Goal: Information Seeking & Learning: Learn about a topic

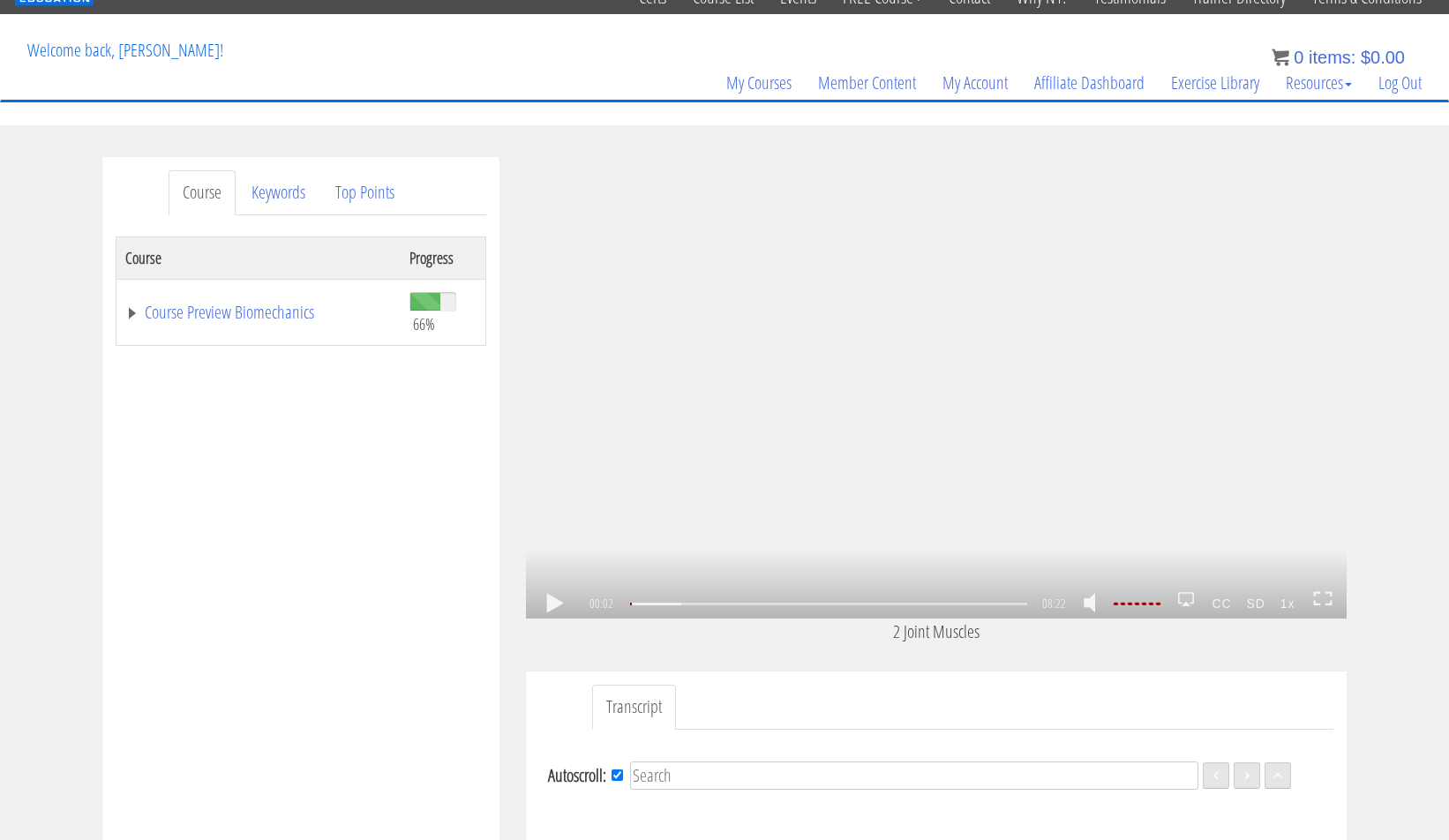
click at [549, 603] on link at bounding box center [554, 603] width 30 height 0
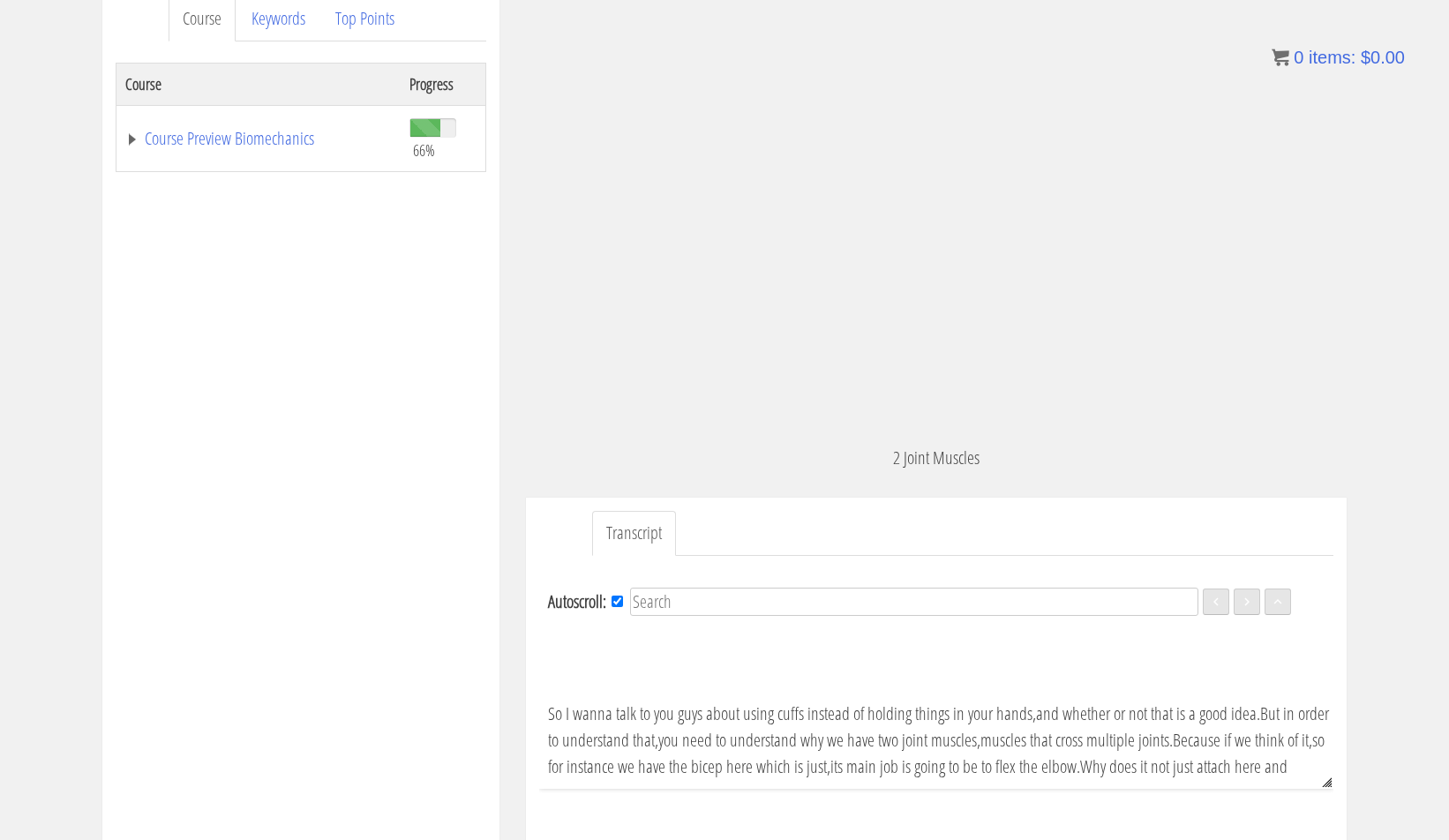
scroll to position [217, 0]
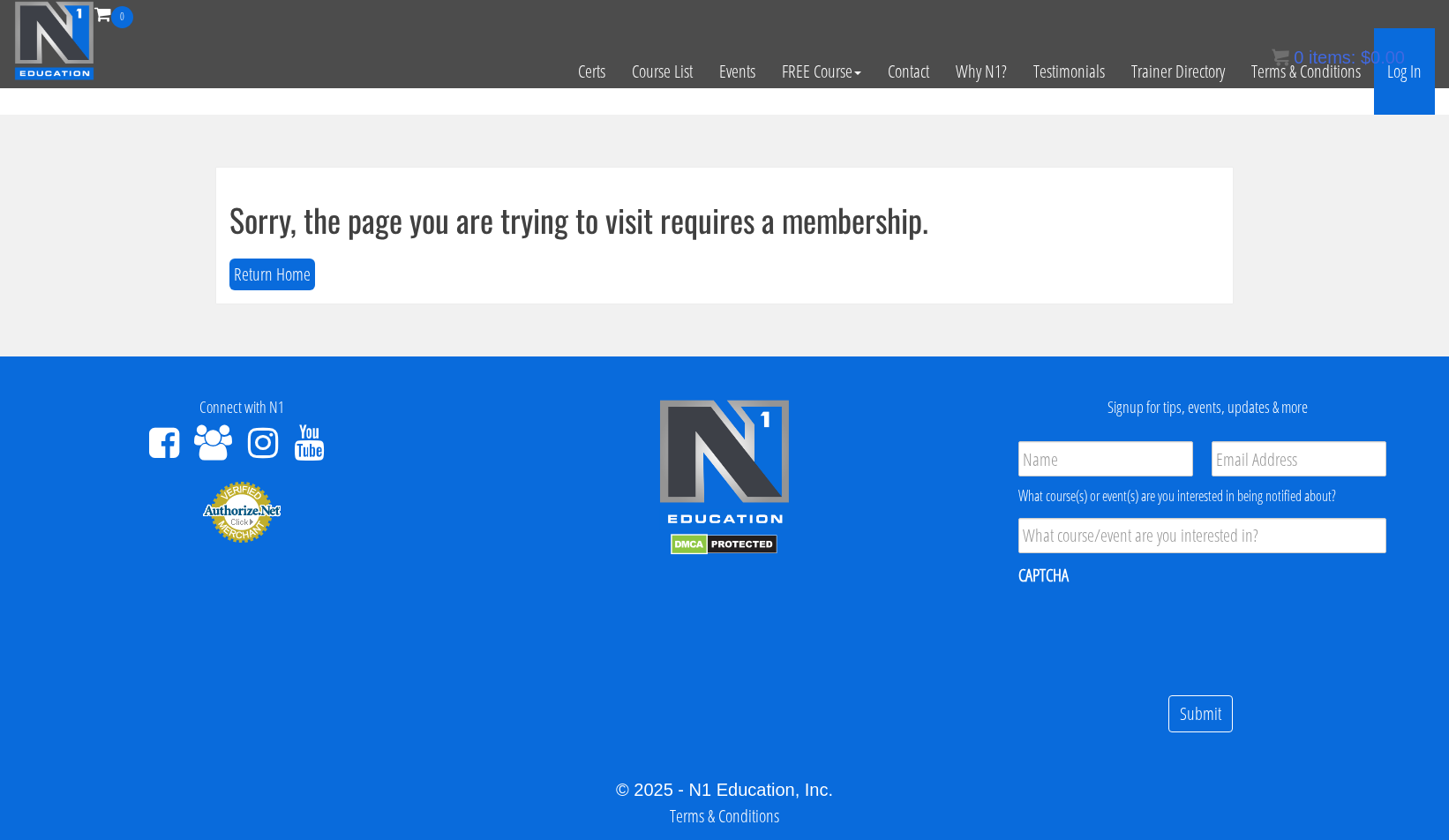
click at [1411, 77] on link "Log In" at bounding box center [1405, 71] width 61 height 87
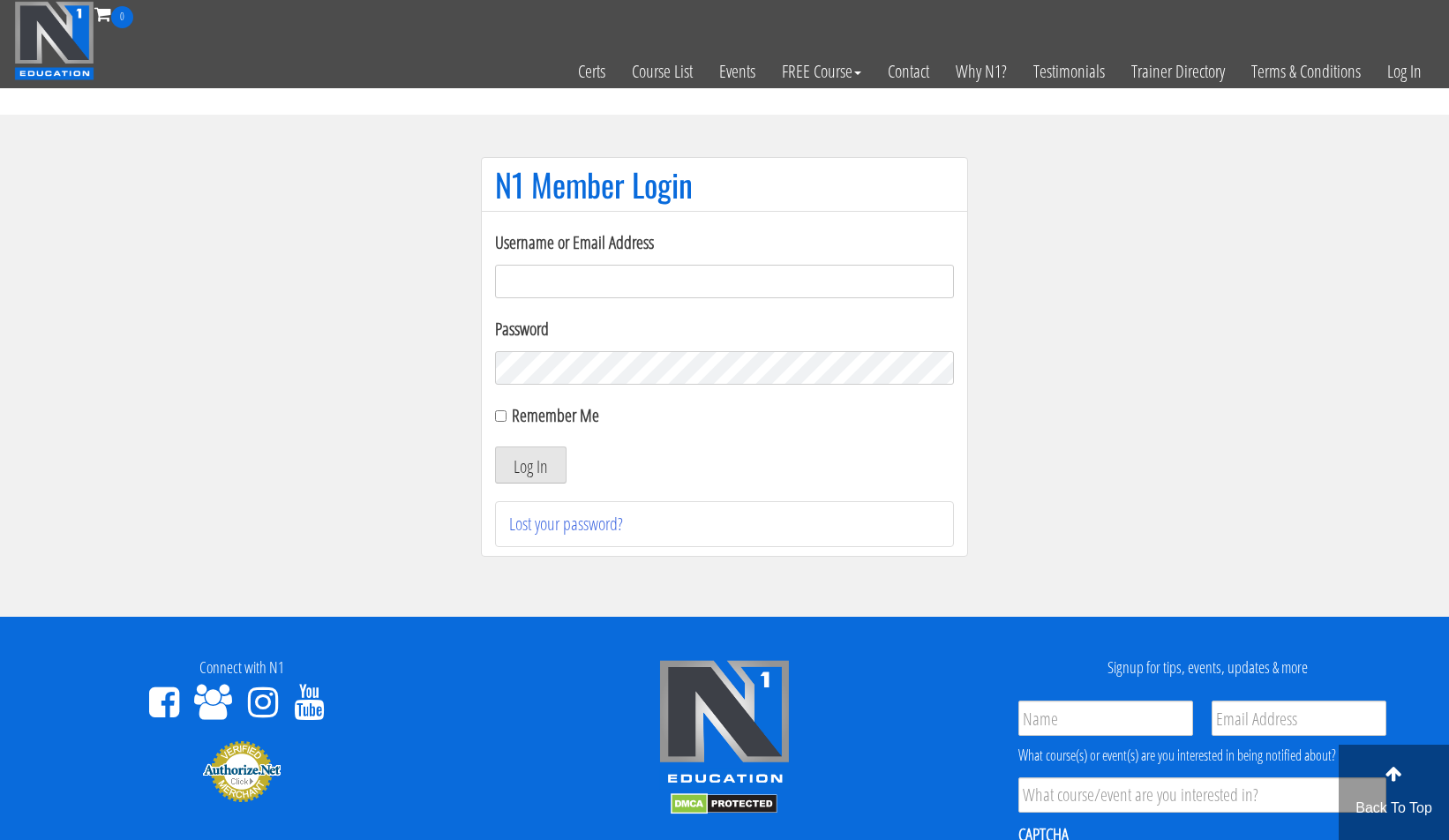
type input "[PERSON_NAME][EMAIL_ADDRESS][DOMAIN_NAME]"
click at [514, 478] on button "Log In" at bounding box center [531, 464] width 71 height 37
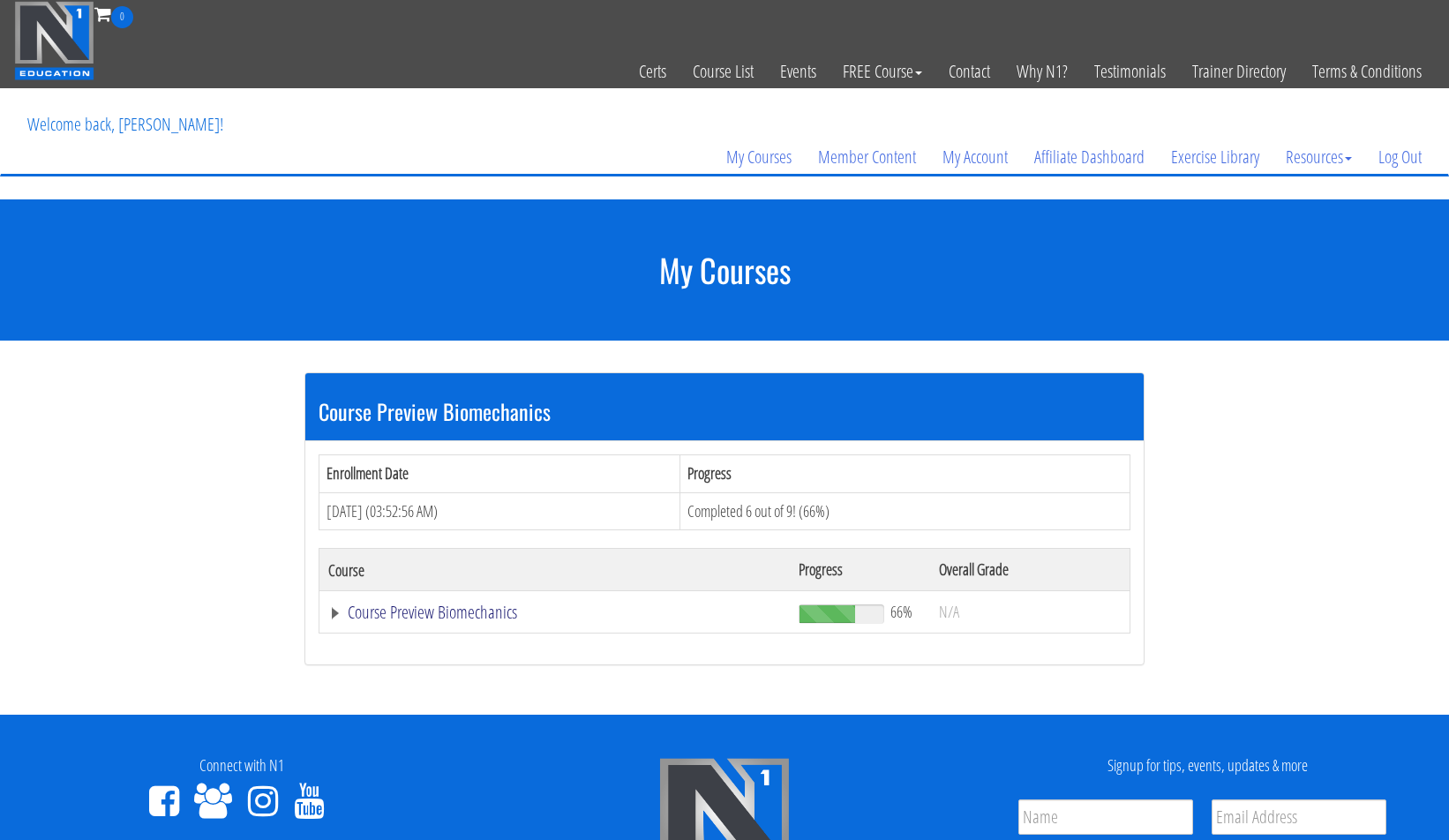
click at [459, 605] on link "Course Preview Biomechanics" at bounding box center [554, 612] width 453 height 17
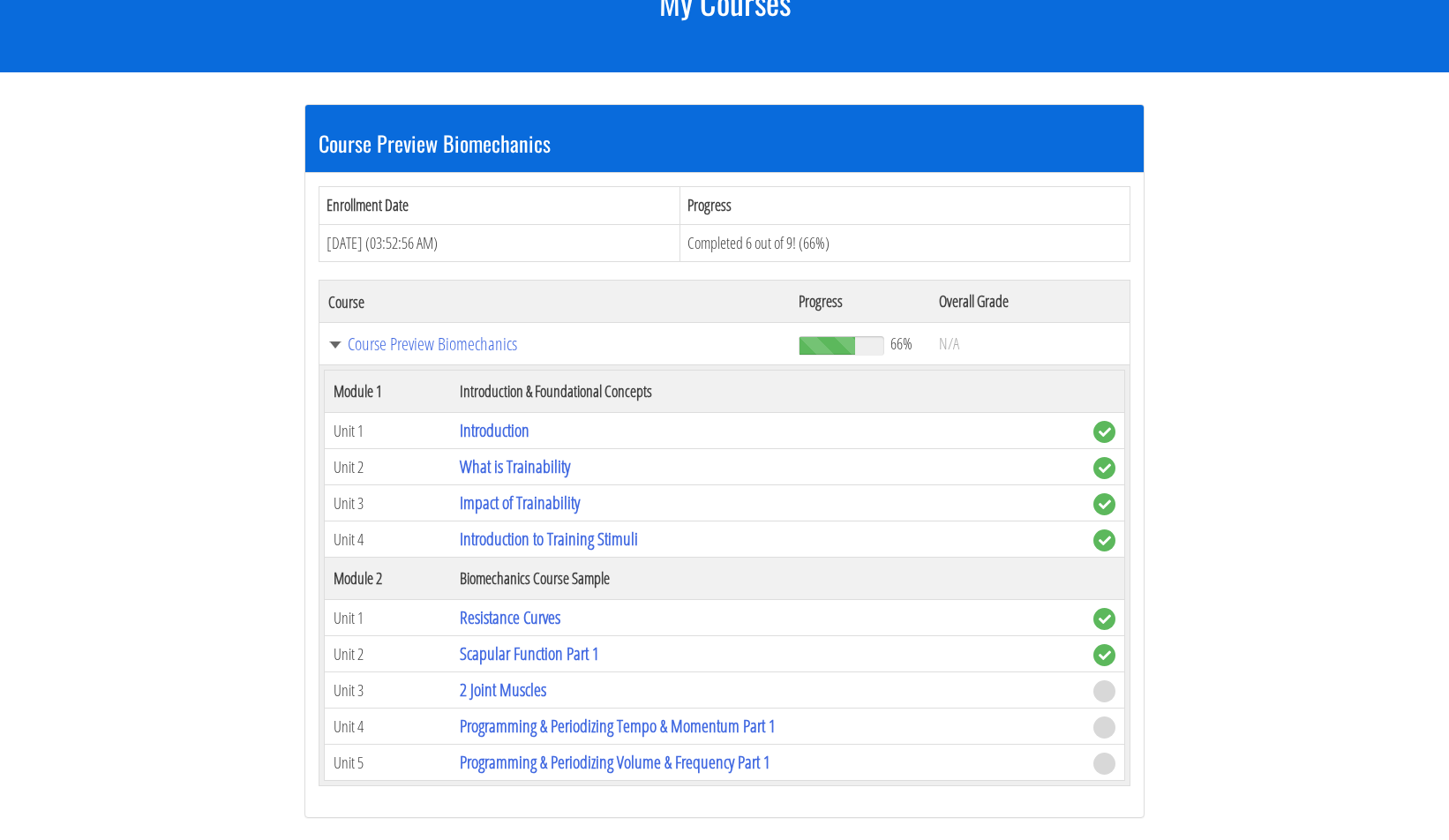
scroll to position [299, 0]
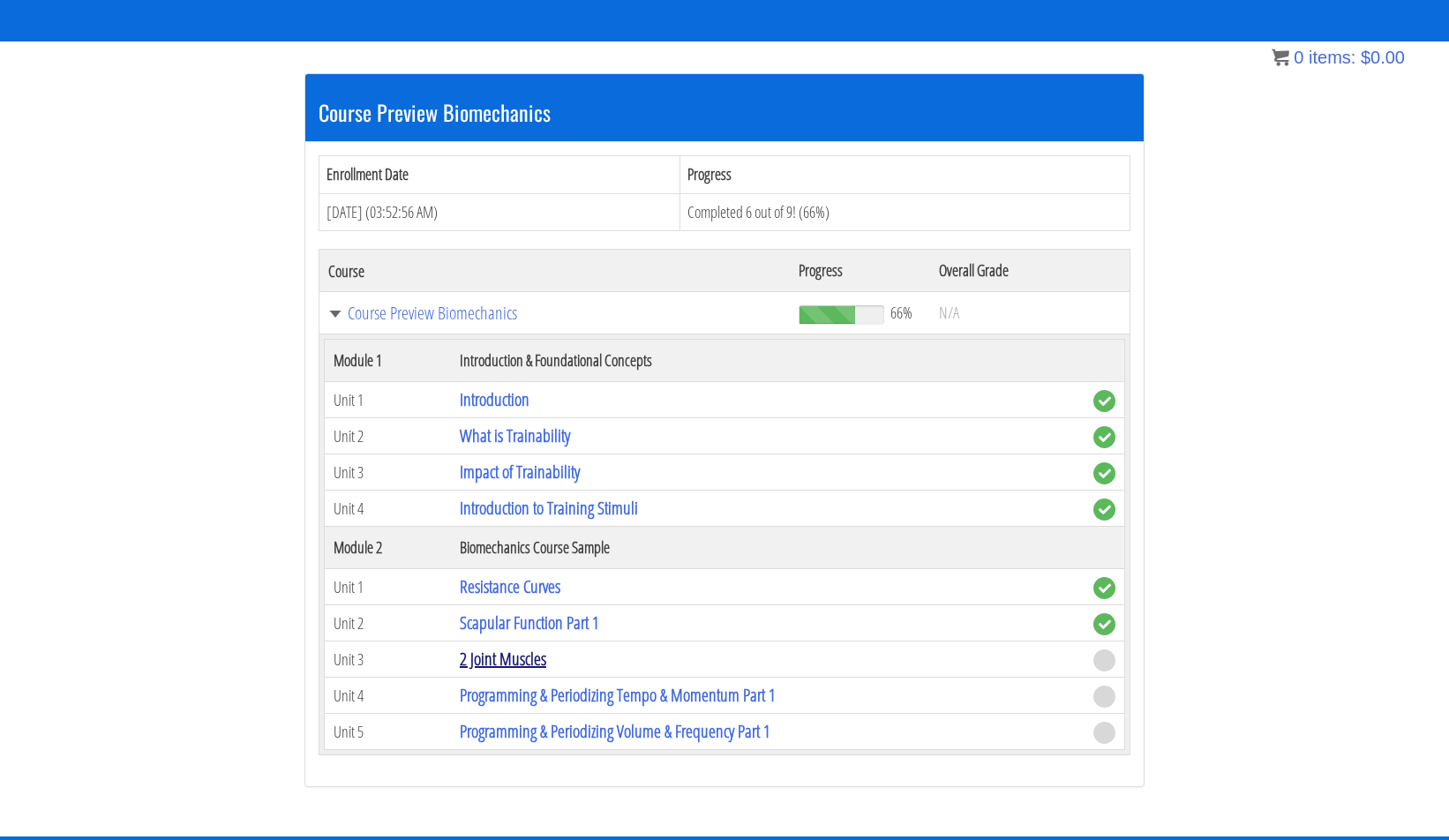
click at [516, 652] on link "2 Joint Muscles" at bounding box center [503, 658] width 87 height 24
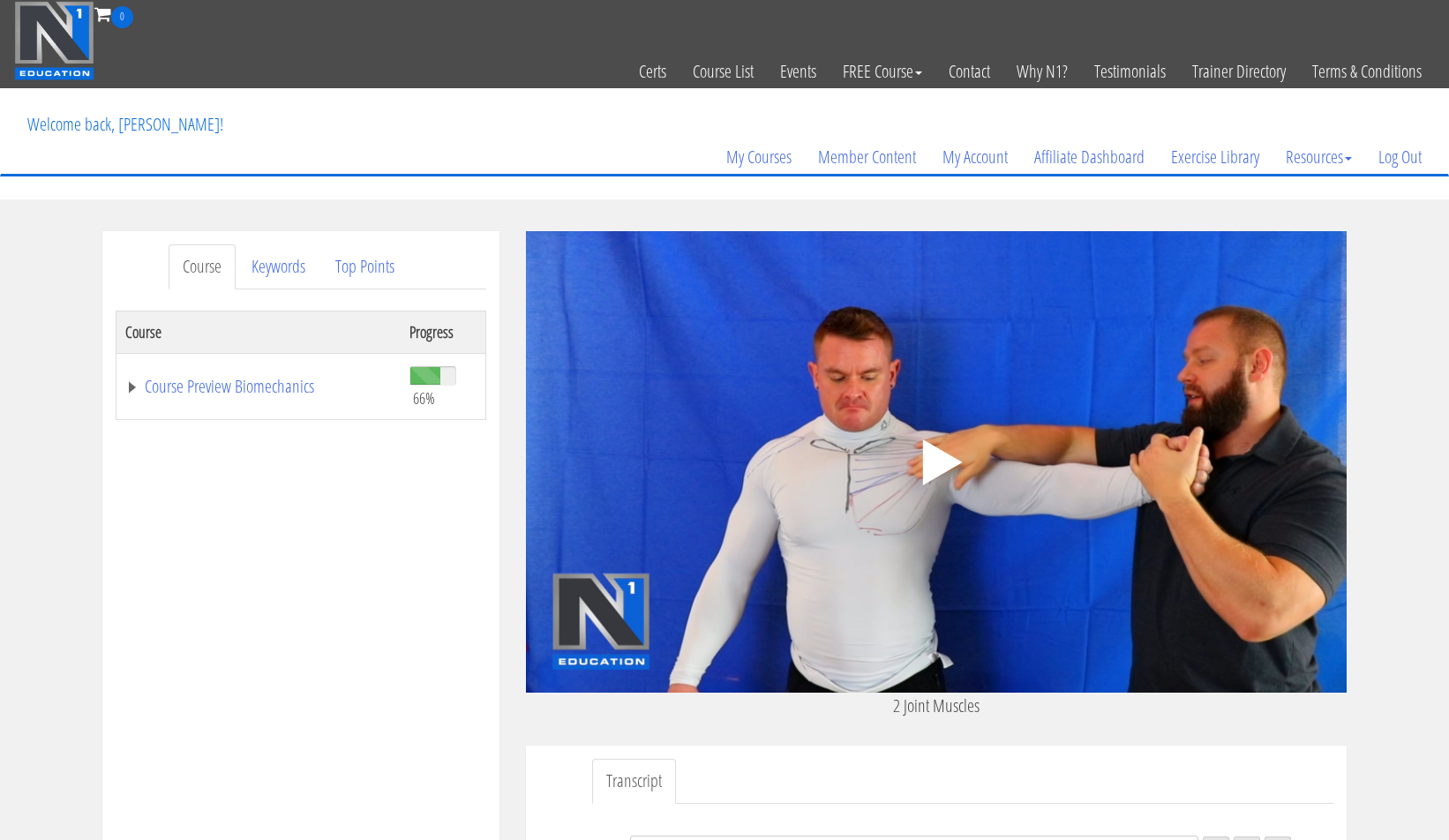
click at [933, 449] on polygon at bounding box center [943, 462] width 40 height 46
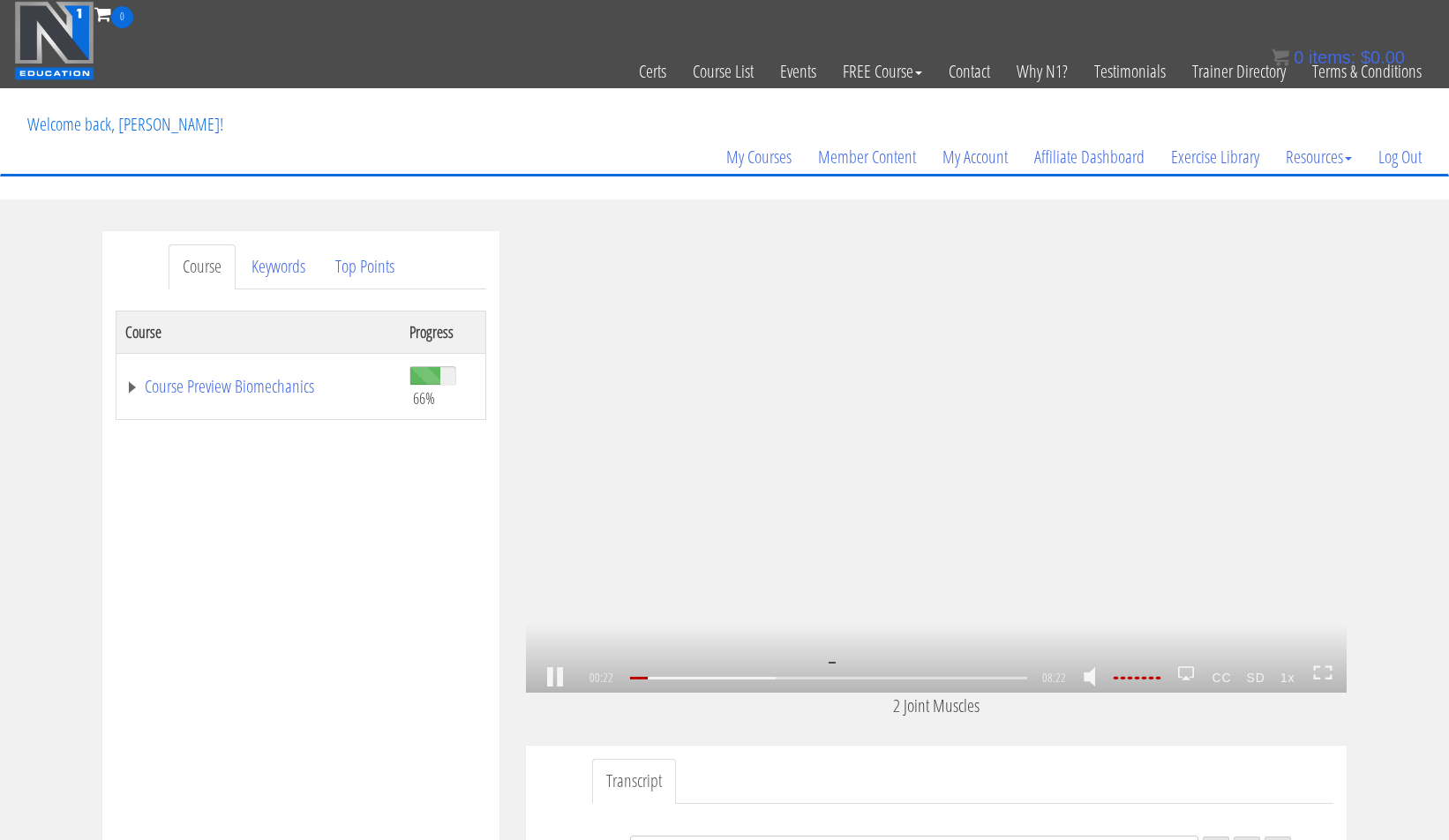
scroll to position [25, 0]
click at [633, 680] on div "00:05" at bounding box center [828, 678] width 397 height 3
click at [630, 680] on div "00:00" at bounding box center [828, 678] width 397 height 3
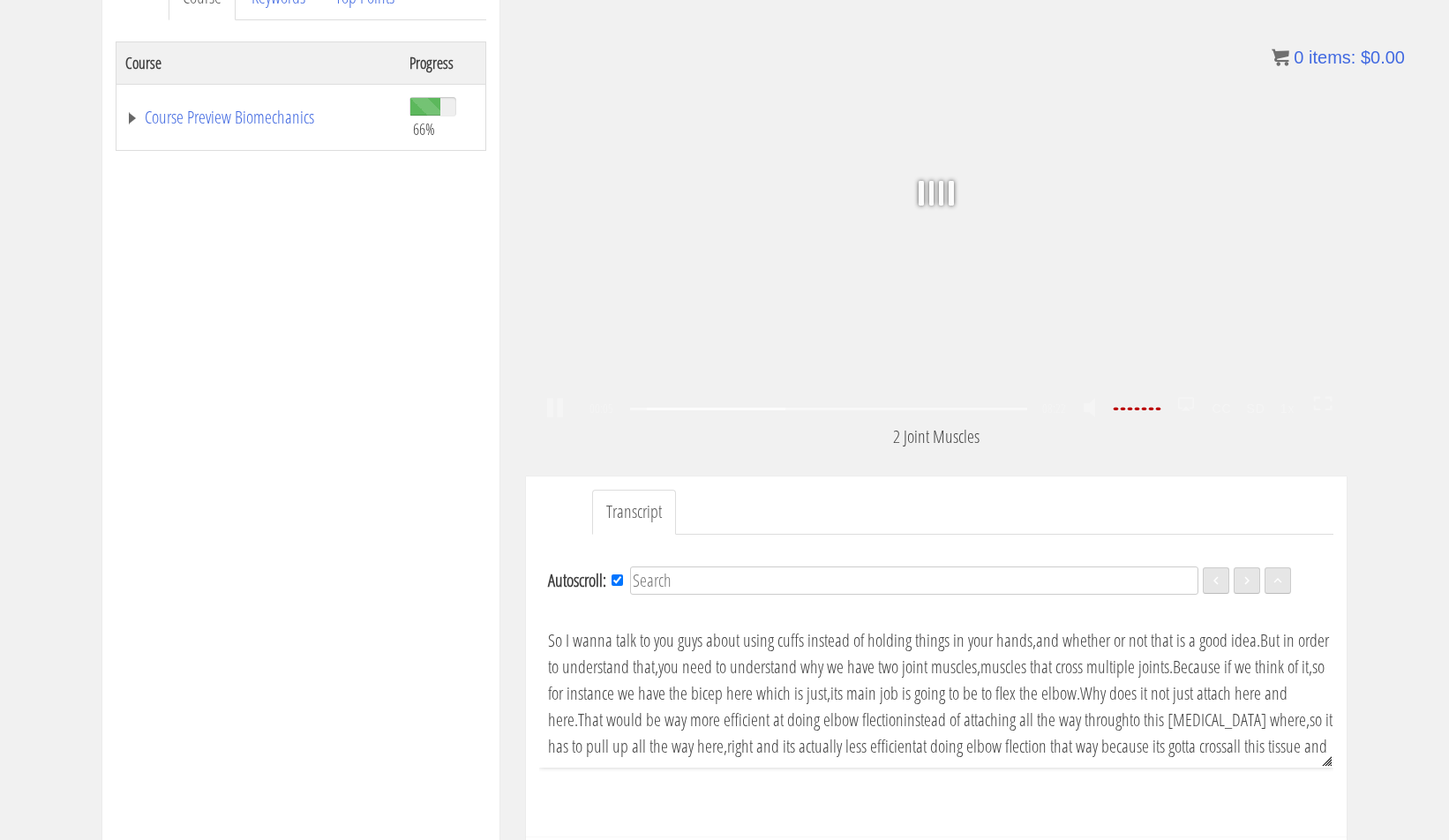
scroll to position [143, 0]
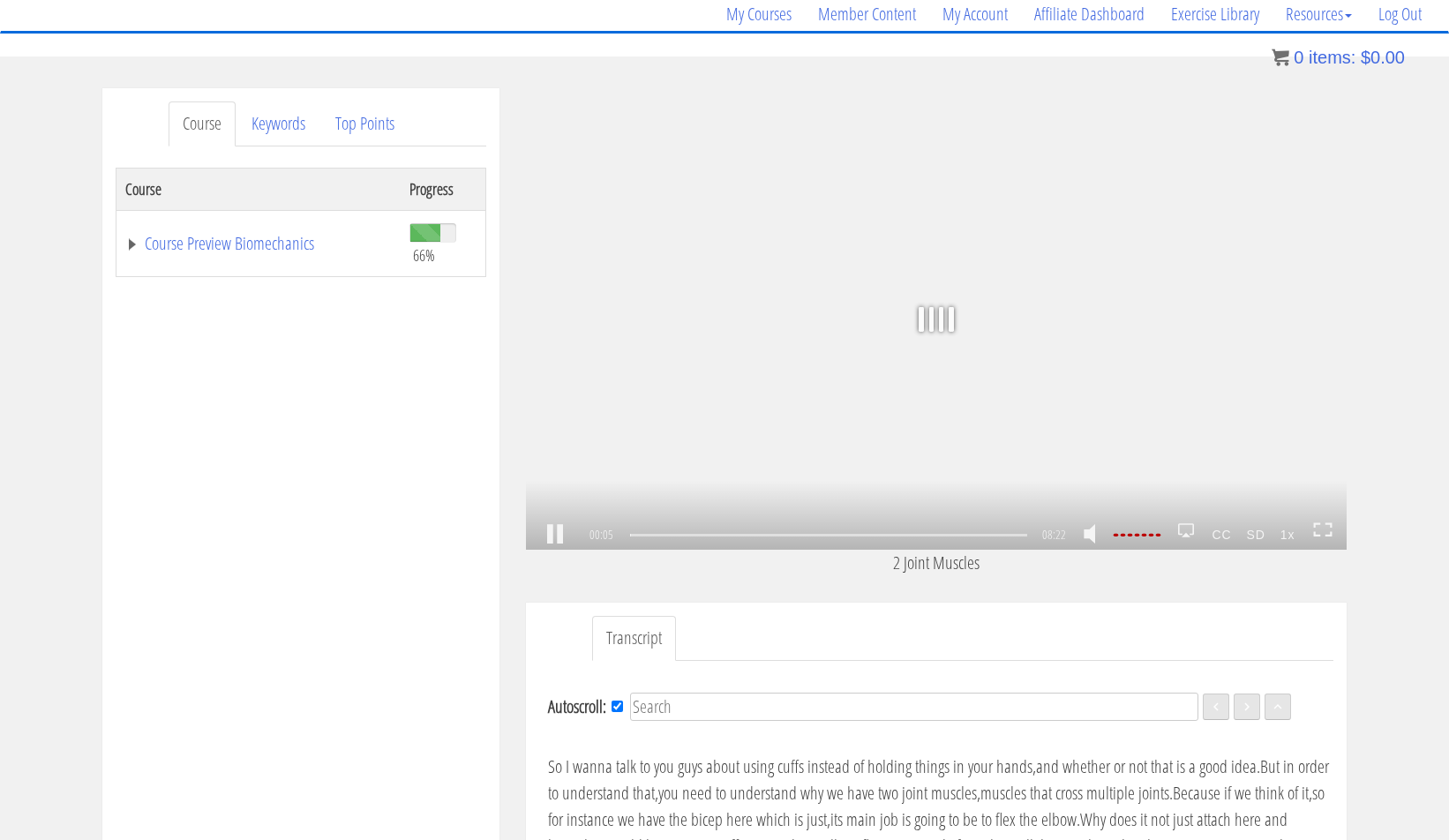
click at [1329, 530] on icon at bounding box center [1323, 530] width 19 height 15
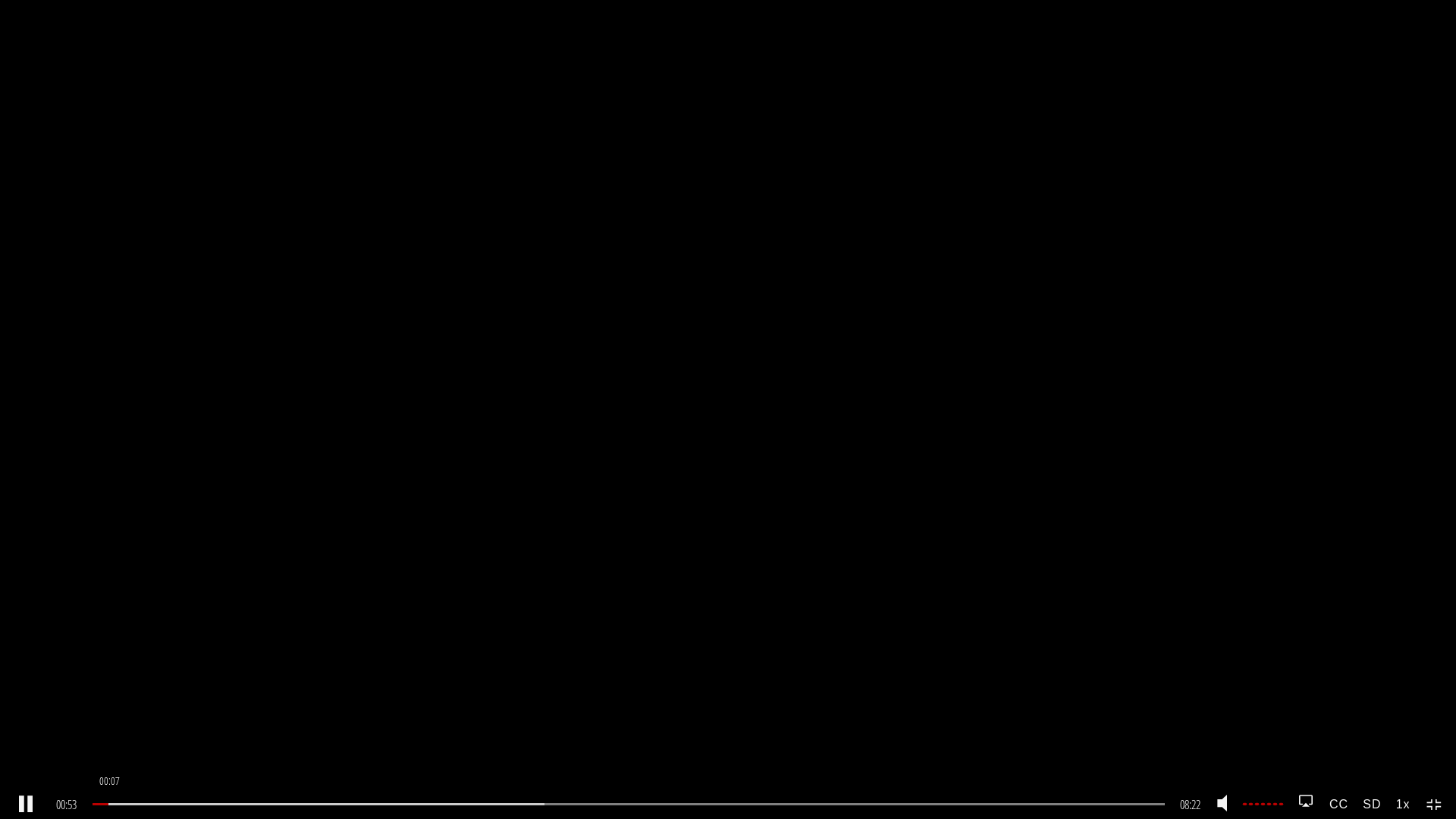
click at [110, 721] on div "00:07" at bounding box center [628, 804] width 1072 height 2
click at [10, 721] on div "00:08 00:01 08:22 08:15 CC SD 1x" at bounding box center [728, 804] width 1456 height 29
click at [22, 721] on link at bounding box center [26, 804] width 26 height 0
click at [22, 721] on link at bounding box center [26, 804] width 26 height 0
click at [160, 721] on div at bounding box center [125, 804] width 67 height 2
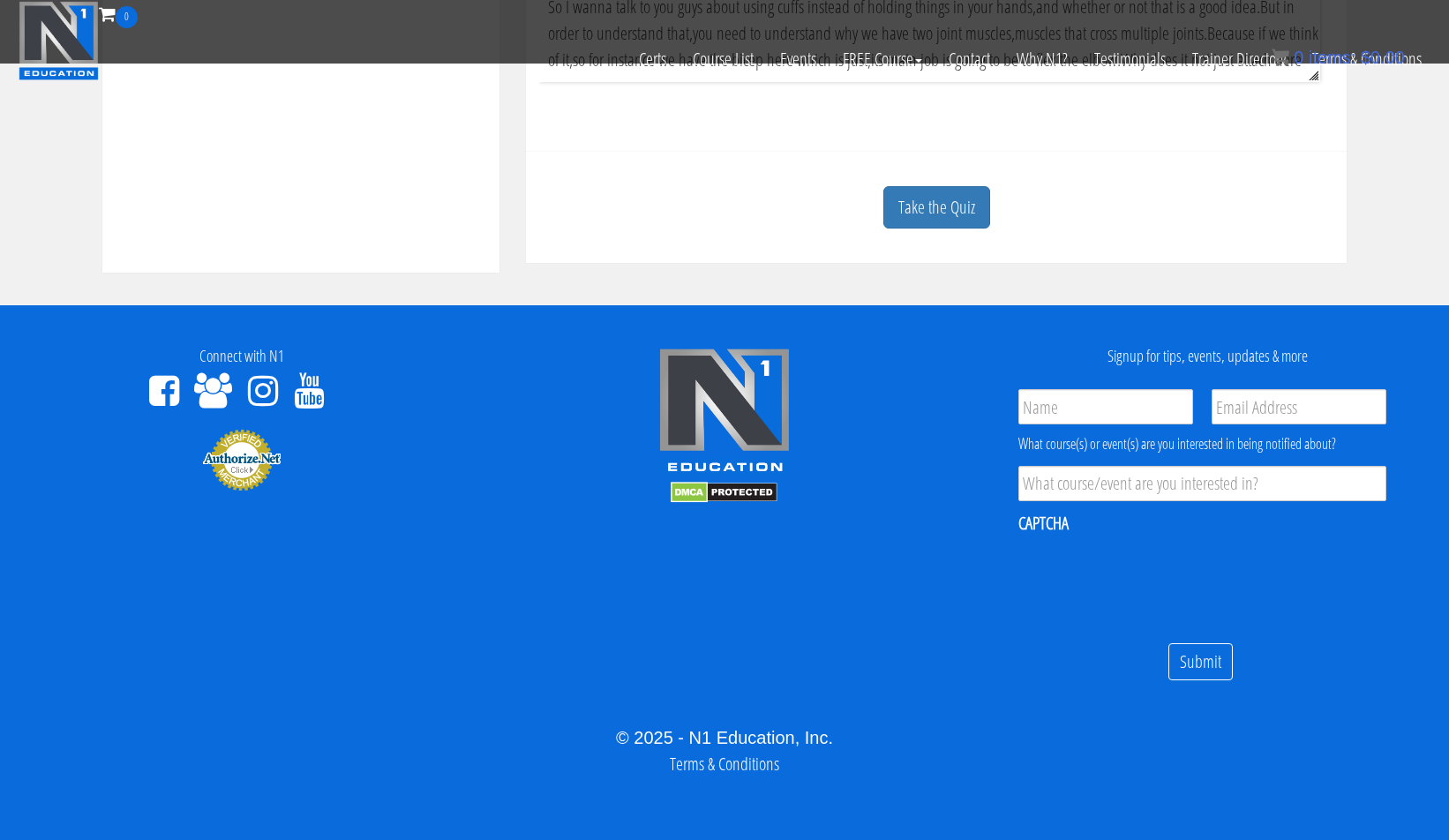
scroll to position [686, 0]
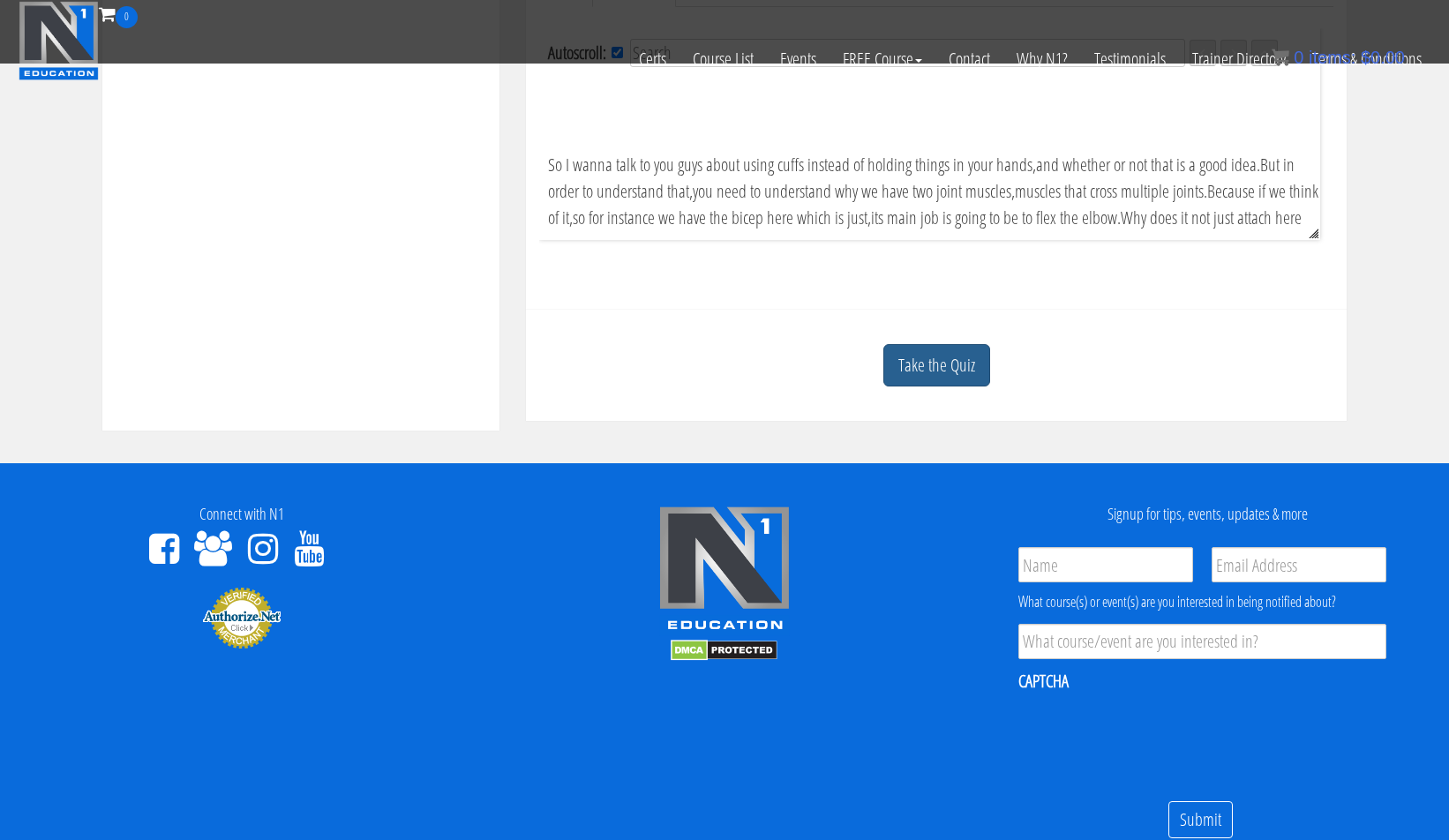
click at [927, 369] on link "Take the Quiz" at bounding box center [937, 365] width 107 height 43
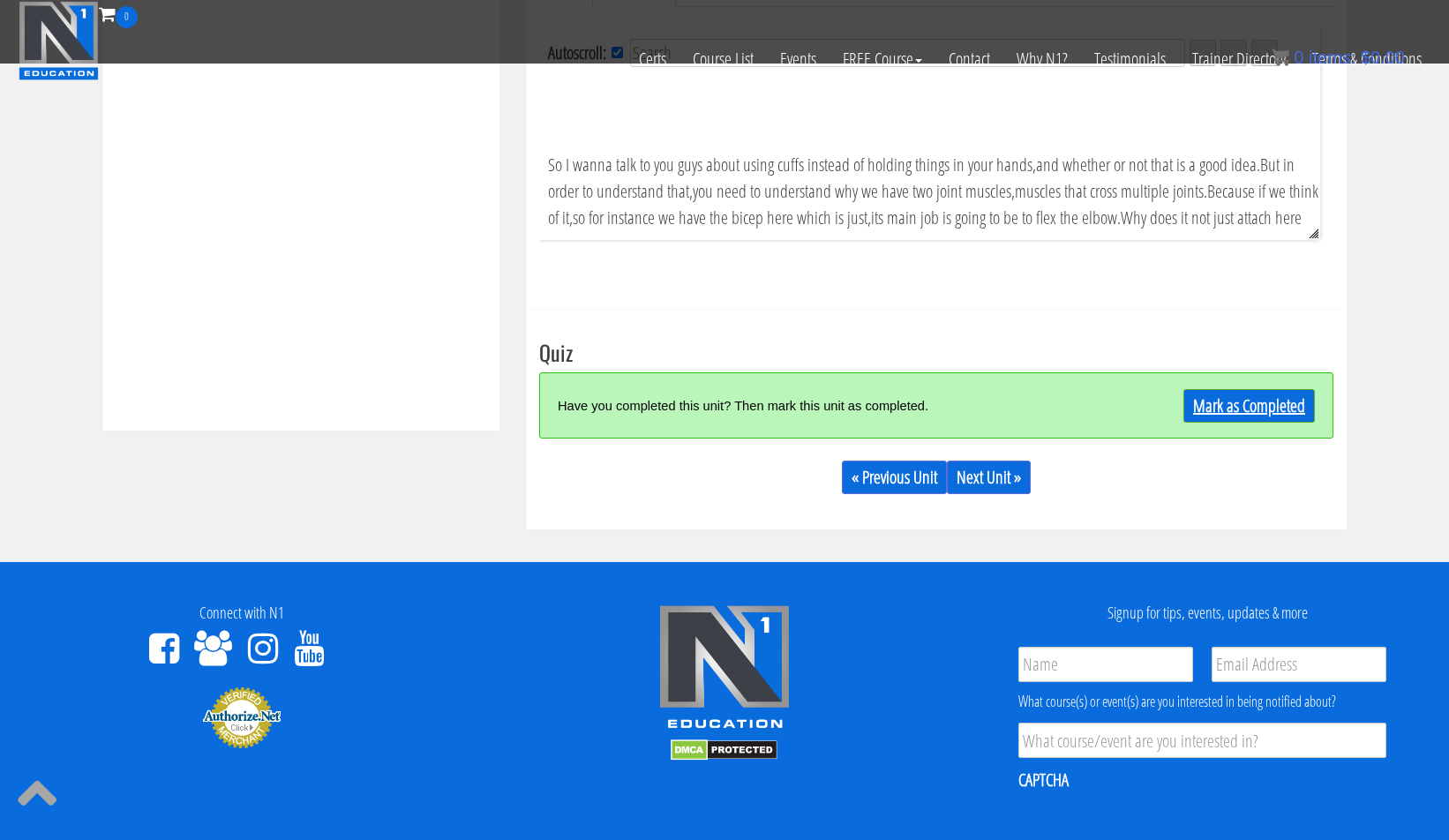
click at [1216, 400] on link "Mark as Completed" at bounding box center [1249, 406] width 131 height 34
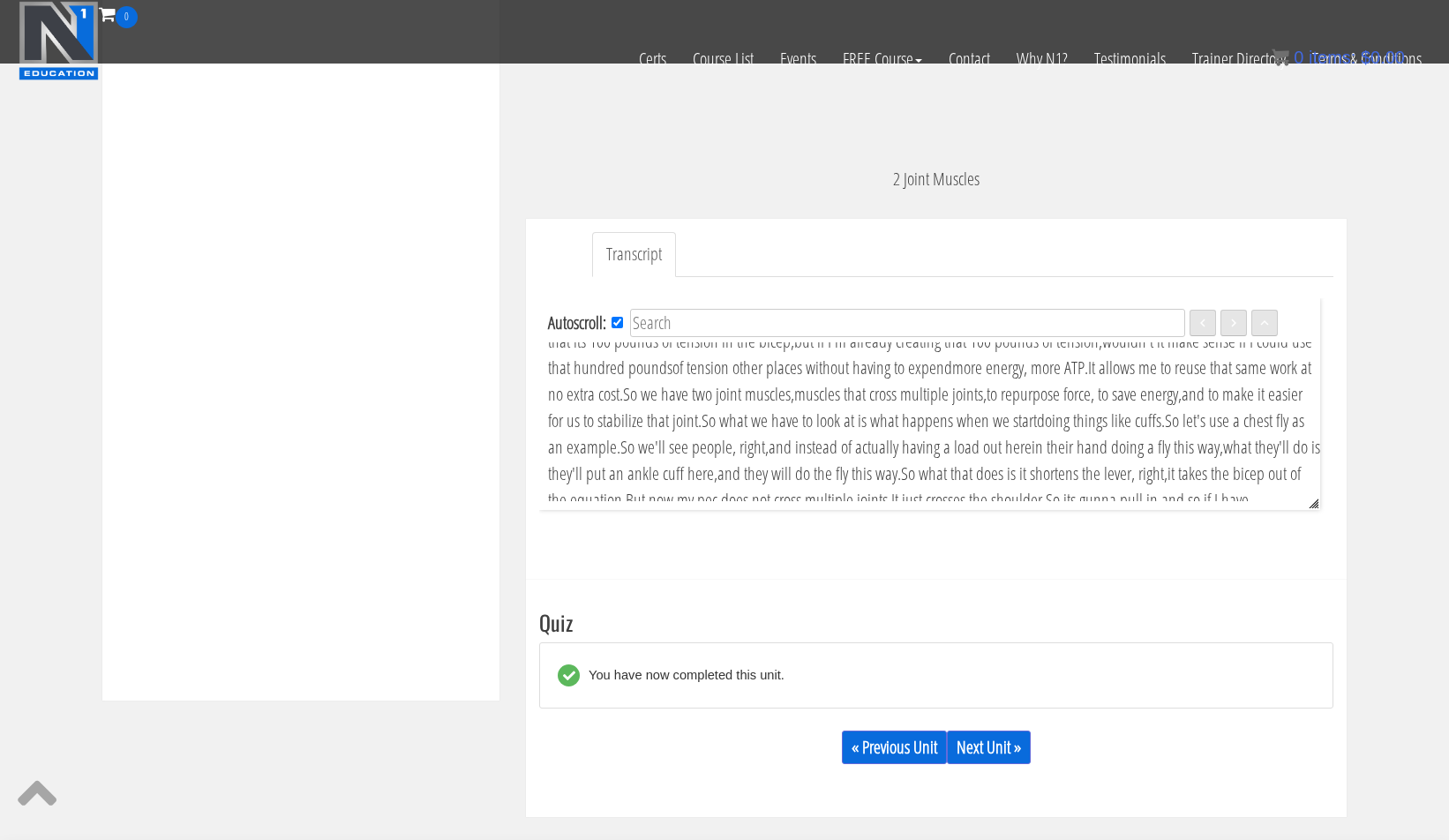
scroll to position [532, 0]
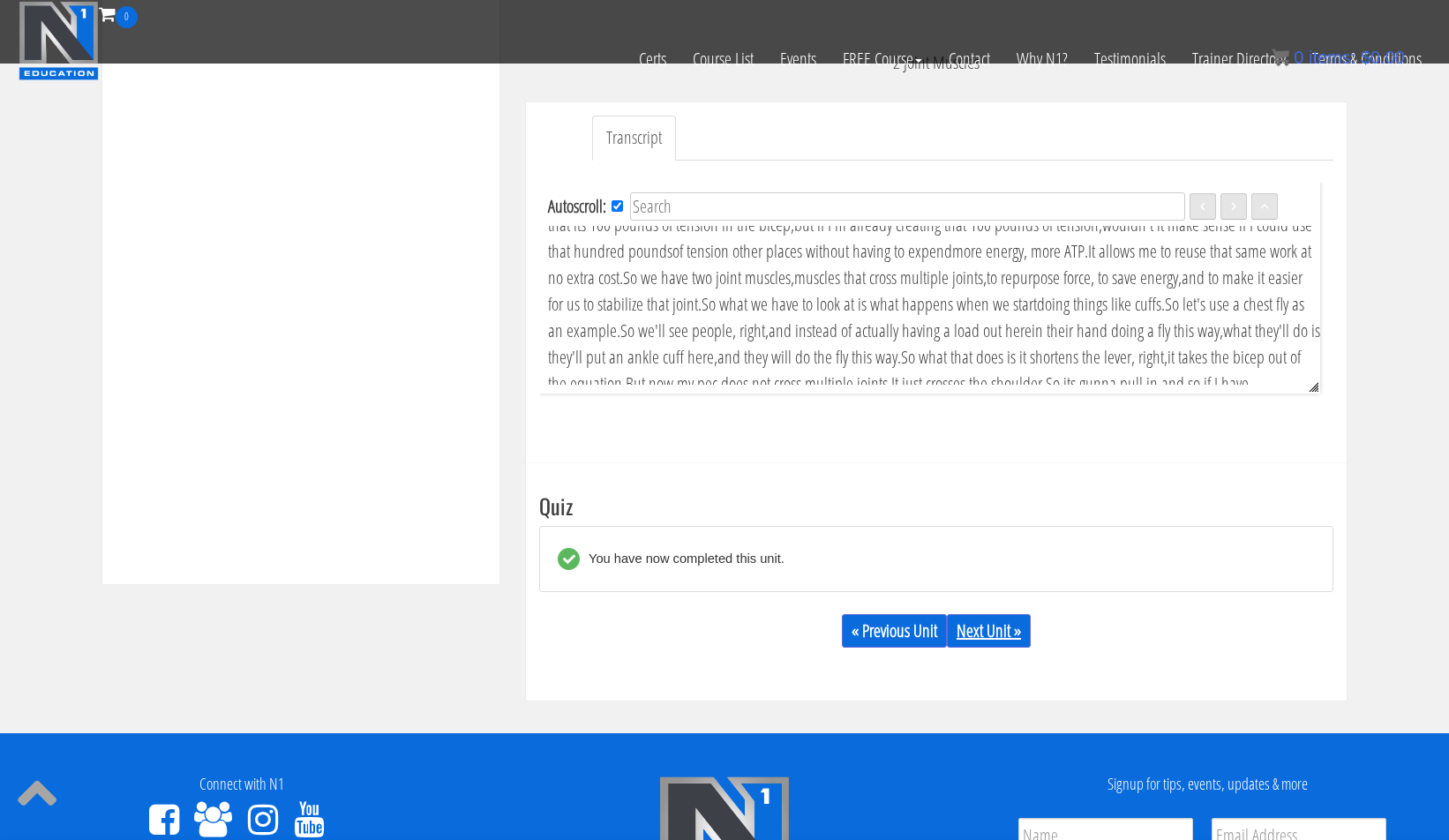
click at [987, 621] on link "Next Unit »" at bounding box center [988, 630] width 84 height 34
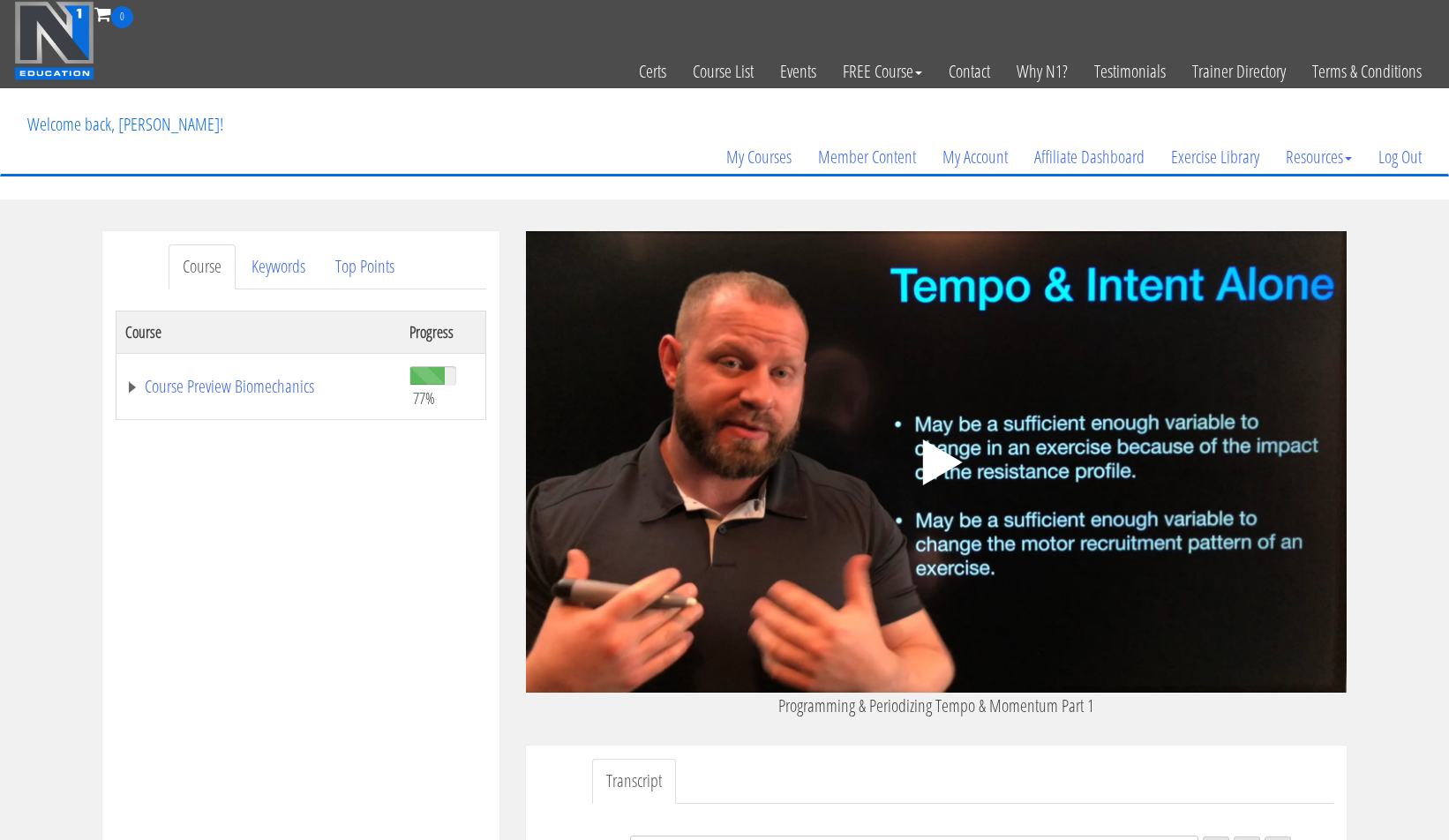
click at [927, 445] on polygon at bounding box center [943, 462] width 40 height 46
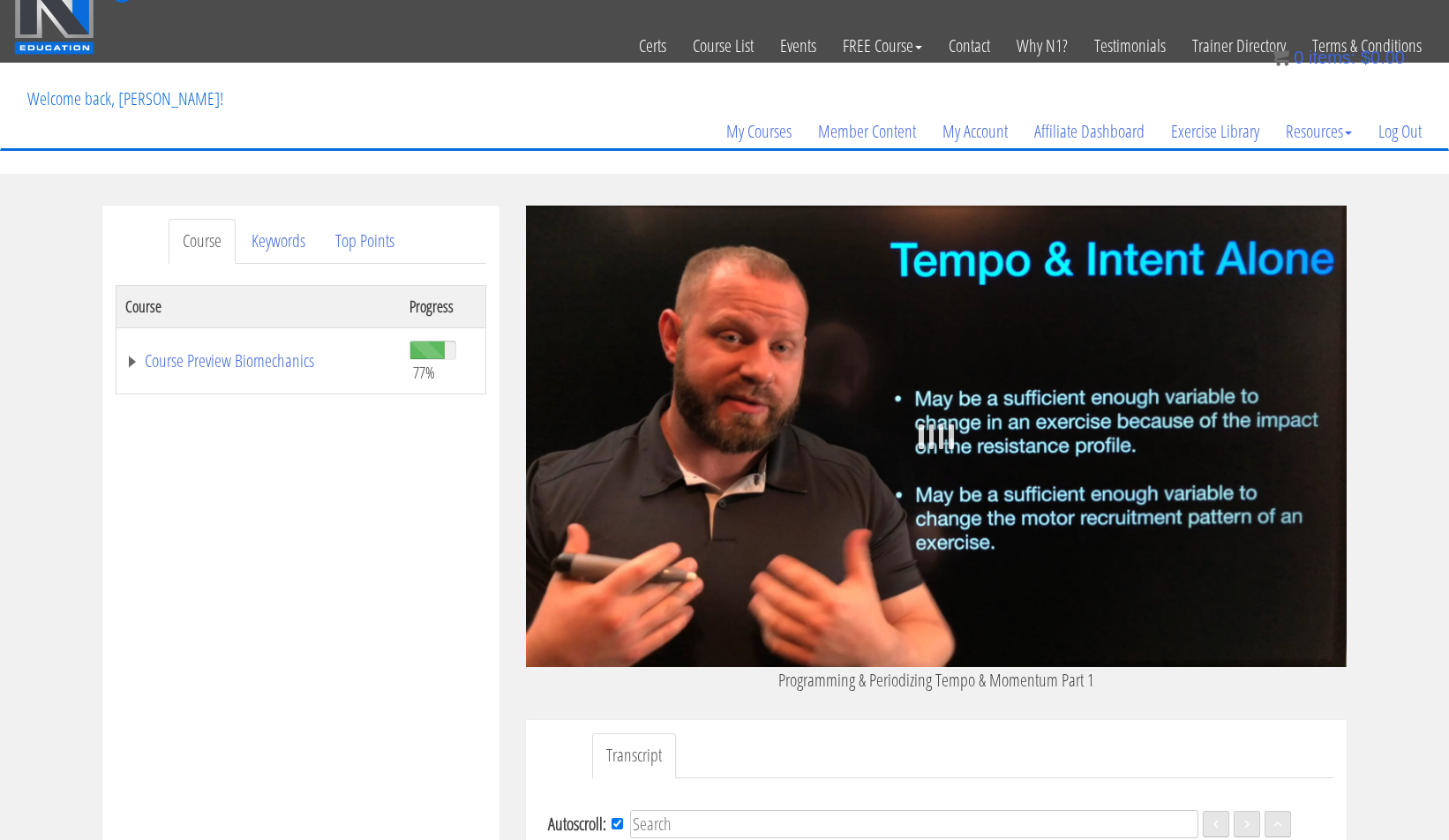
scroll to position [87, 0]
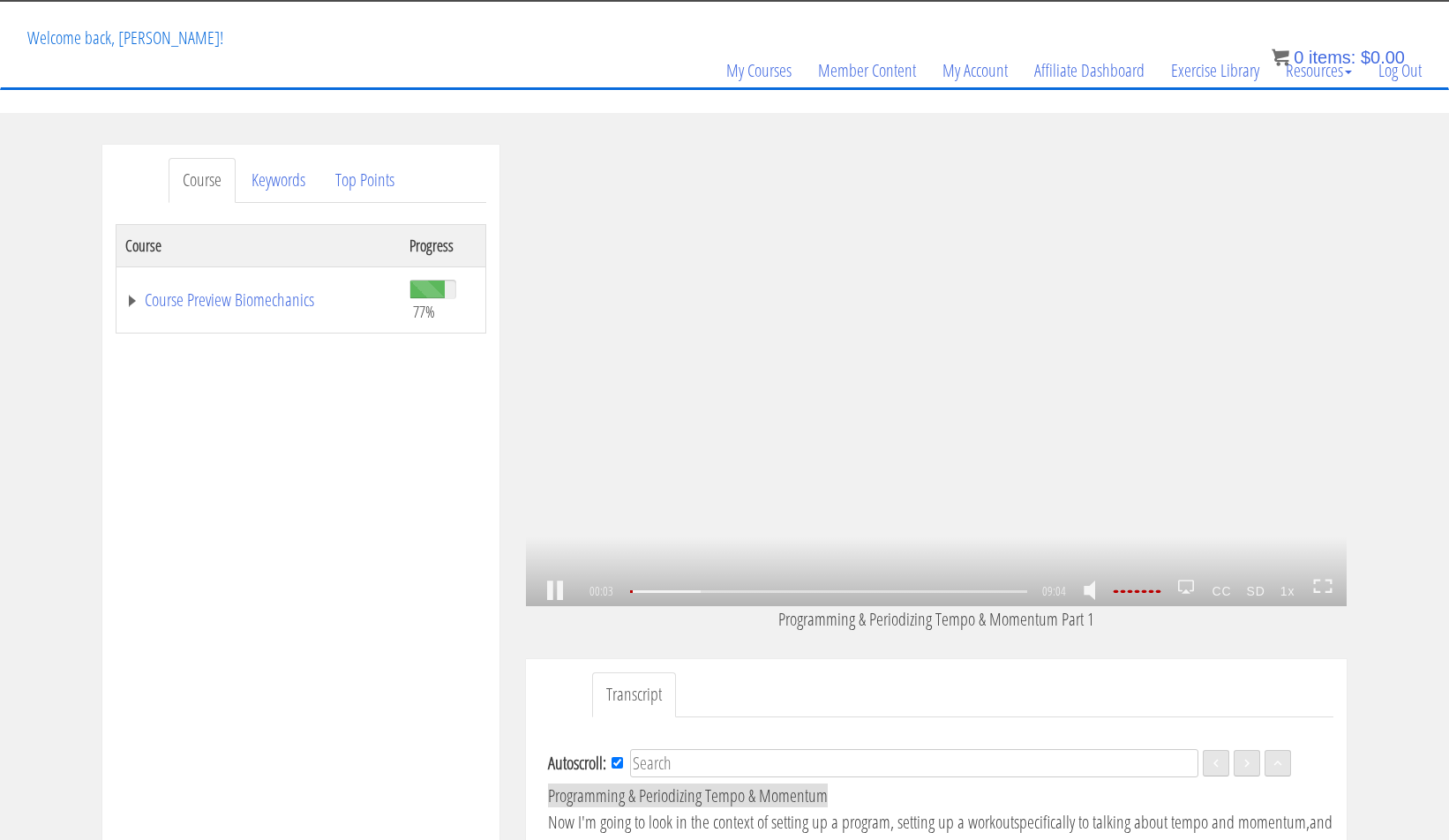
click at [553, 591] on link at bounding box center [554, 591] width 30 height 0
